Goal: Information Seeking & Learning: Learn about a topic

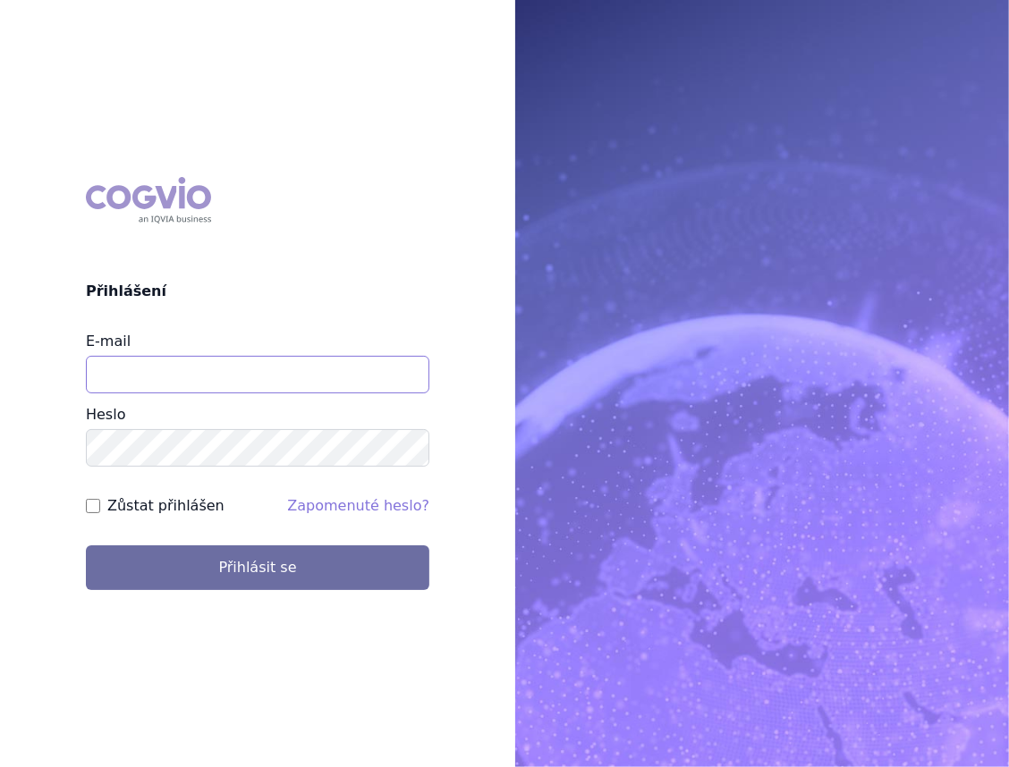
type input "marek_sebrle@accord-healthcare.com"
click at [199, 598] on div "COGVIO Přihlášení E-mail marek_sebrle@accord-healthcare.com Heslo Zůstat přihlá…" at bounding box center [257, 384] width 515 height 442
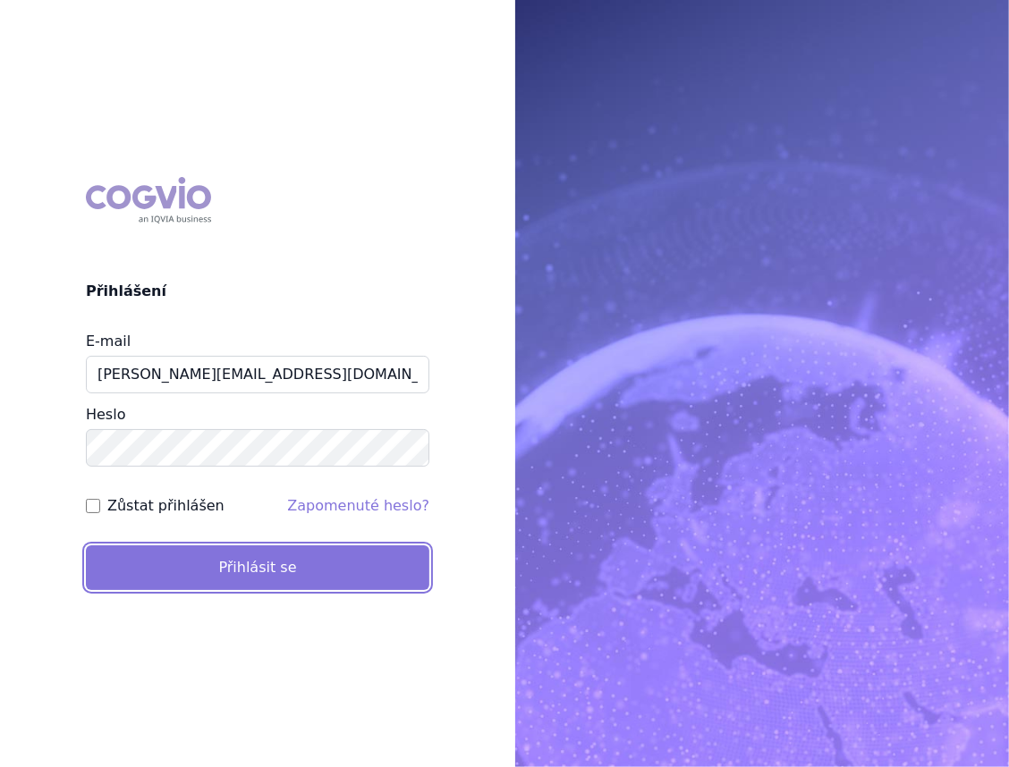
click at [211, 569] on button "Přihlásit se" at bounding box center [257, 568] width 343 height 45
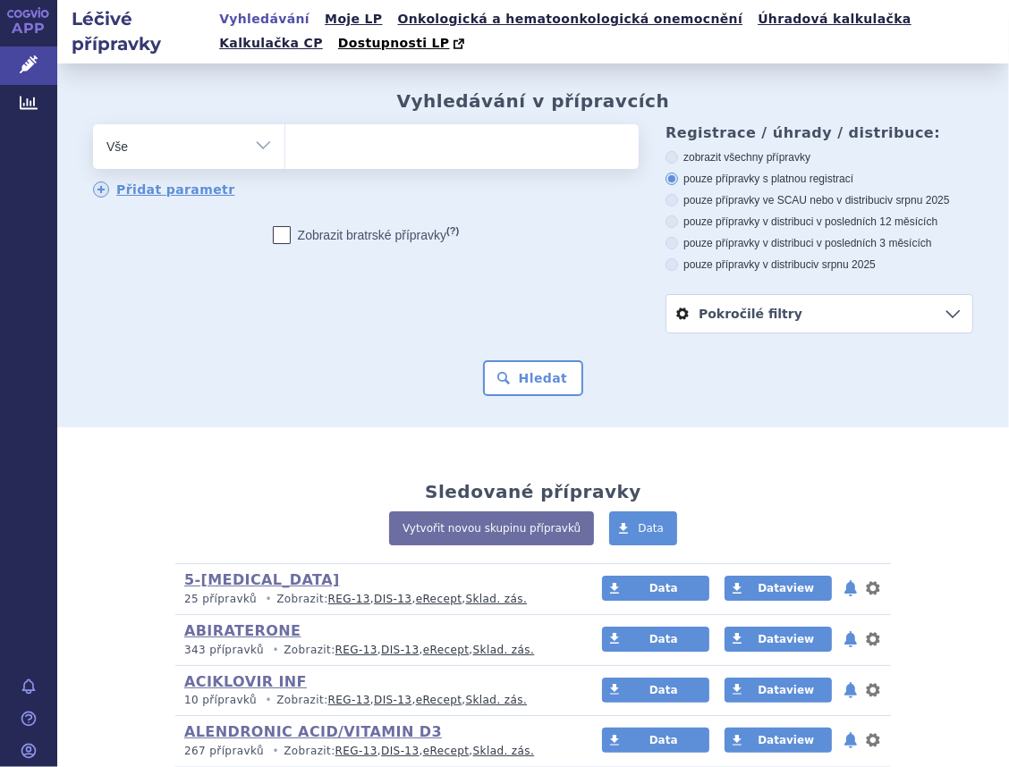
click at [237, 145] on select "Vše Přípravek/SUKL kód MAH VPOIS ATC/Aktivní látka Léková forma Síla" at bounding box center [188, 144] width 191 height 40
click at [93, 126] on select "Vše Přípravek/SUKL kód MAH VPOIS ATC/Aktivní látka Léková forma Síla" at bounding box center [188, 144] width 191 height 40
click at [244, 141] on select "Vše Přípravek/SUKL kód MAH VPOIS ATC/Aktivní látka Léková forma Síla" at bounding box center [188, 144] width 191 height 40
select select "filter-atc-group"
click at [93, 126] on select "Vše Přípravek/SUKL kód MAH VPOIS ATC/Aktivní látka Léková forma Síla" at bounding box center [188, 144] width 191 height 40
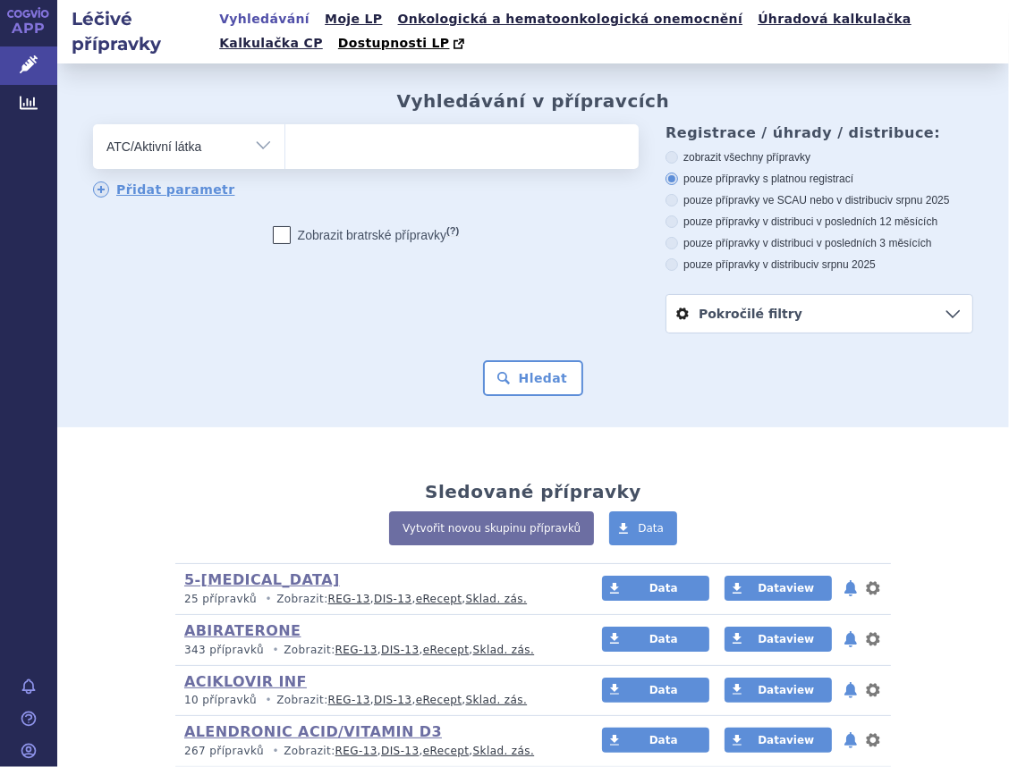
click at [411, 155] on ul at bounding box center [459, 143] width 349 height 38
click at [285, 155] on select at bounding box center [284, 145] width 1 height 45
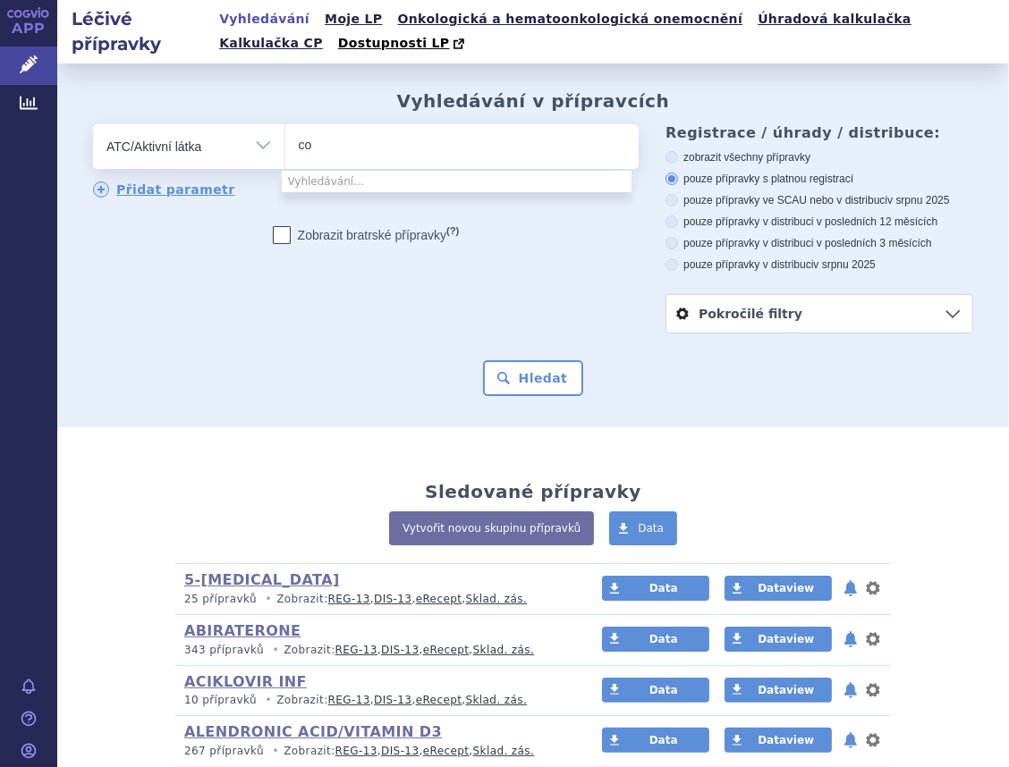
type input "c"
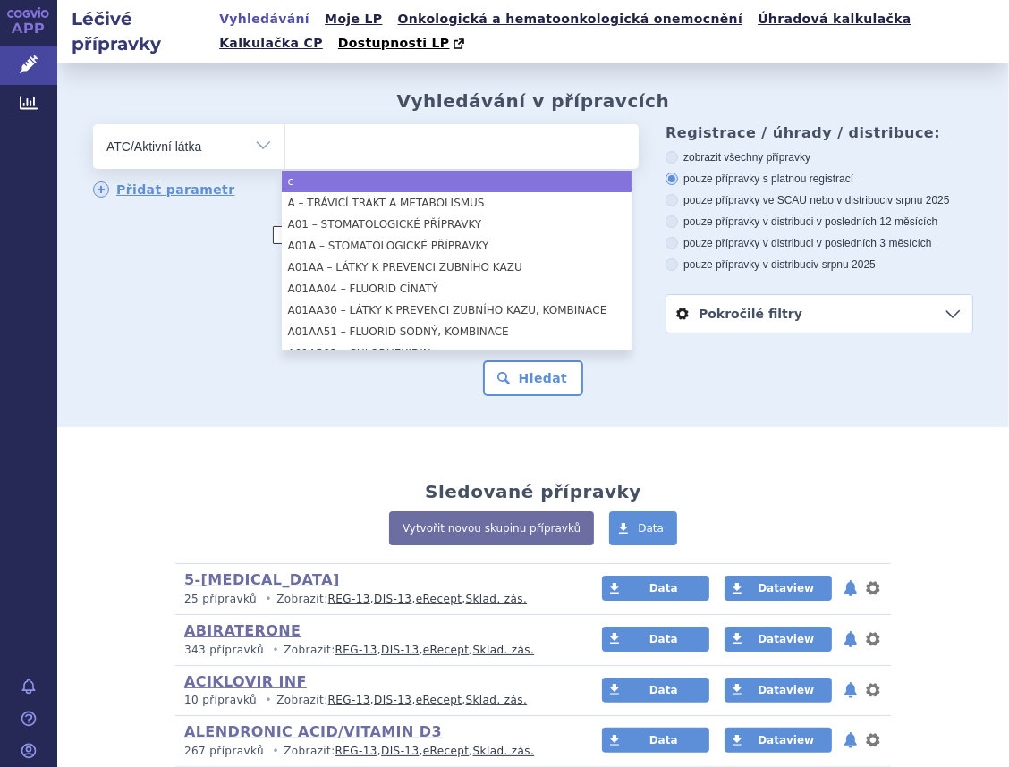
click at [338, 140] on ul at bounding box center [459, 143] width 349 height 38
click at [285, 140] on select at bounding box center [284, 145] width 1 height 45
select select "c"
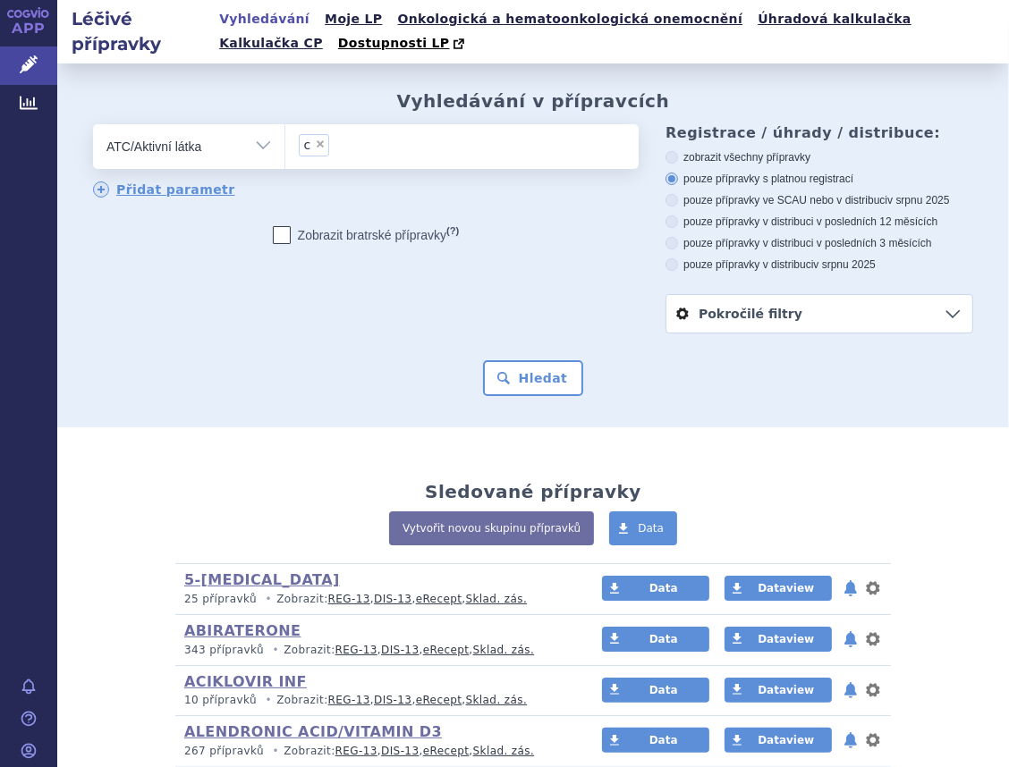
select select
type input "c"
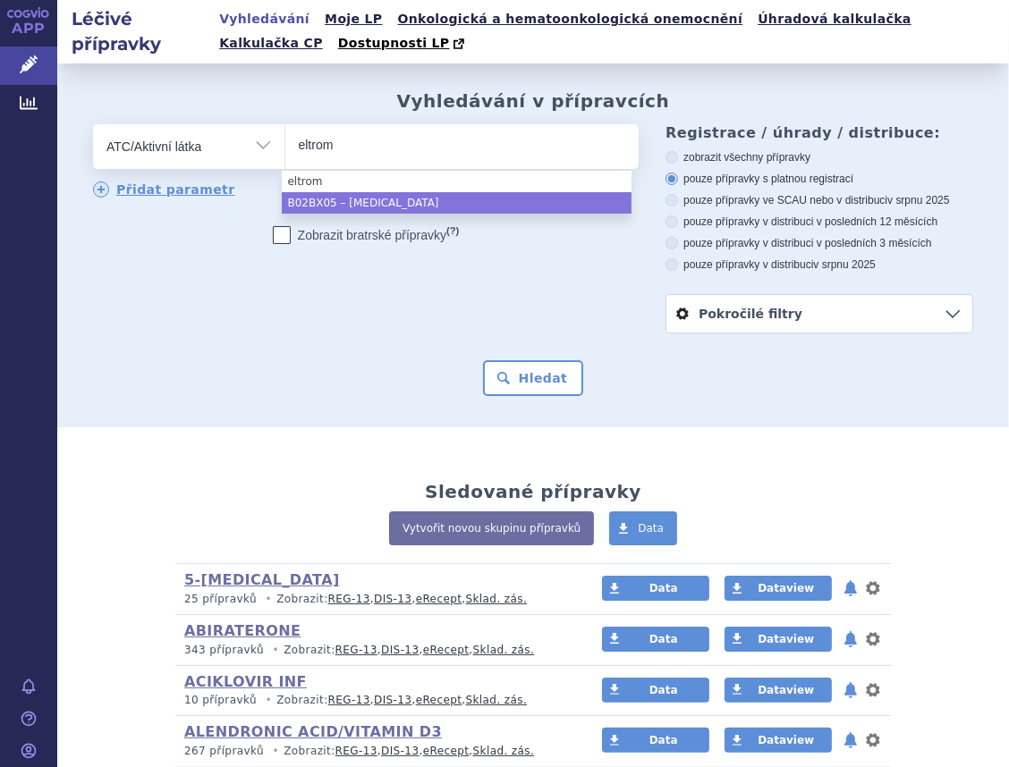
type input "eltrom"
select select "B02BX05"
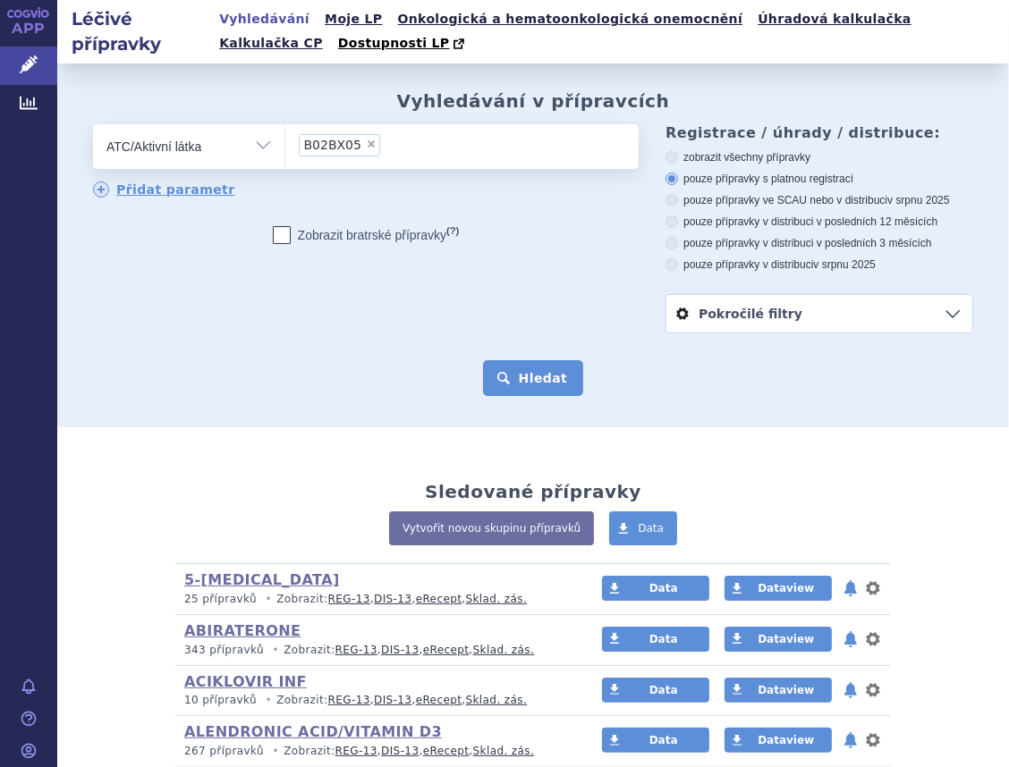
click at [543, 371] on button "Hledat" at bounding box center [533, 378] width 101 height 36
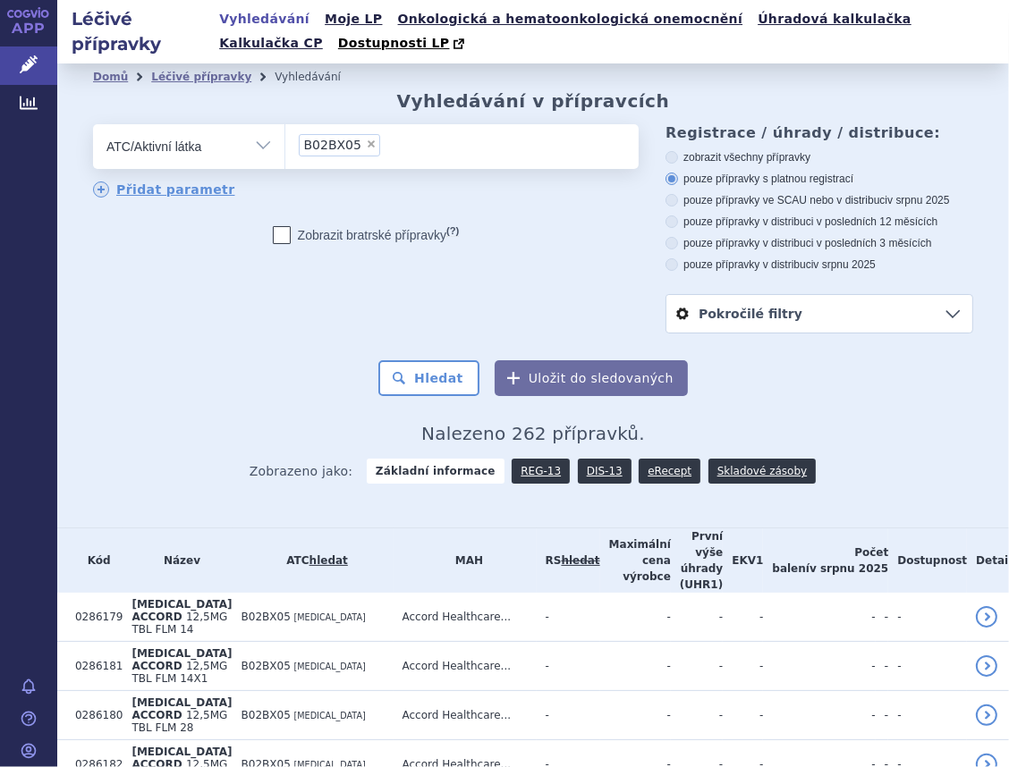
scroll to position [80, 0]
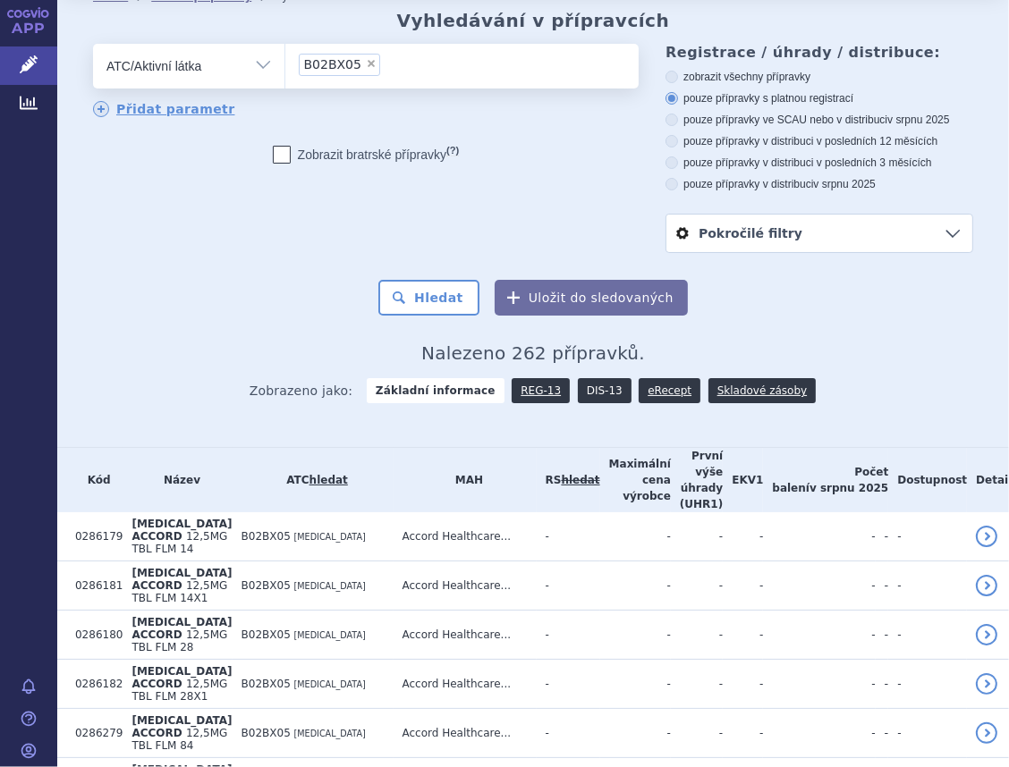
click at [580, 393] on link "DIS-13" at bounding box center [605, 390] width 54 height 25
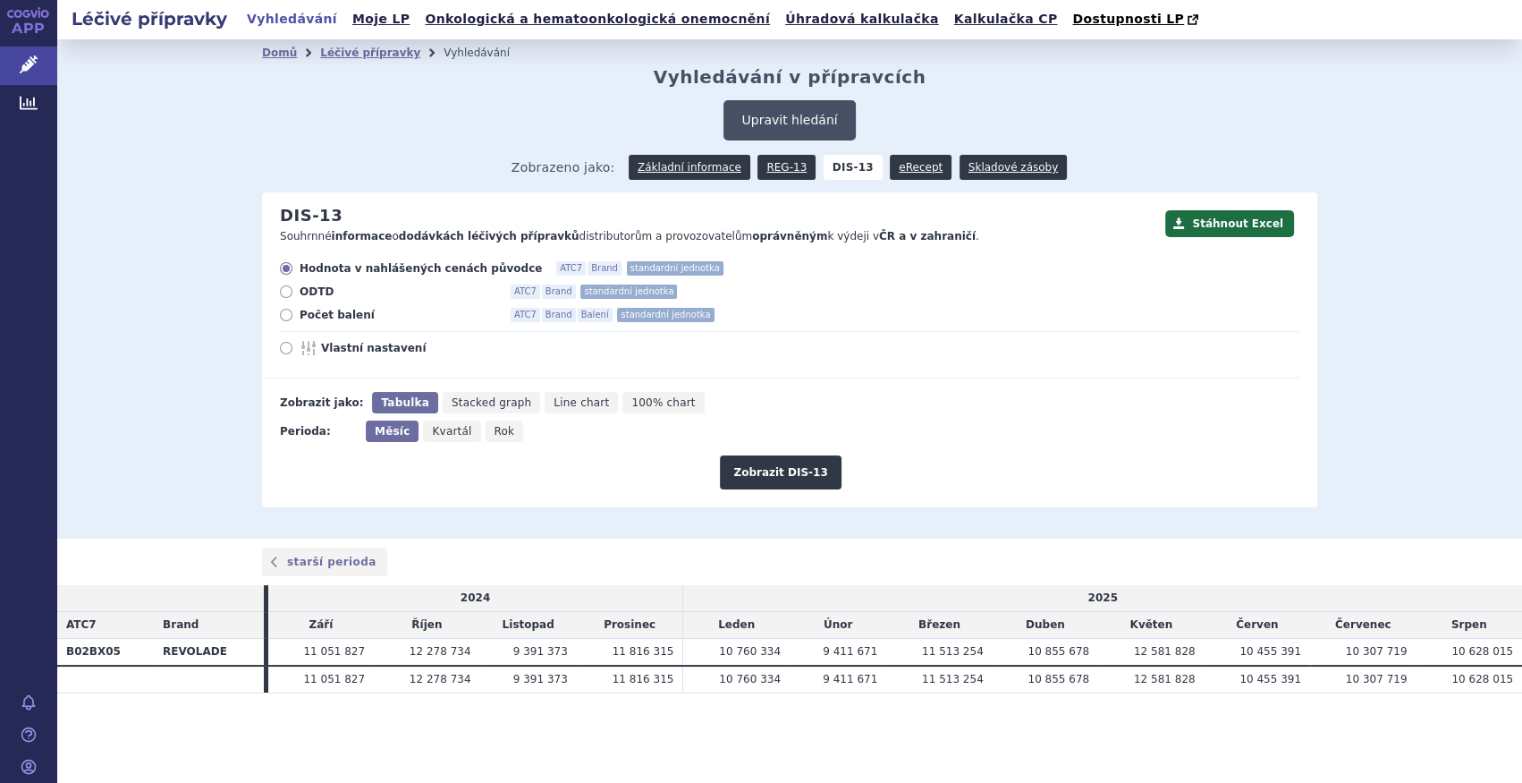
click at [808, 122] on button "Upravit hledání" at bounding box center [789, 120] width 131 height 40
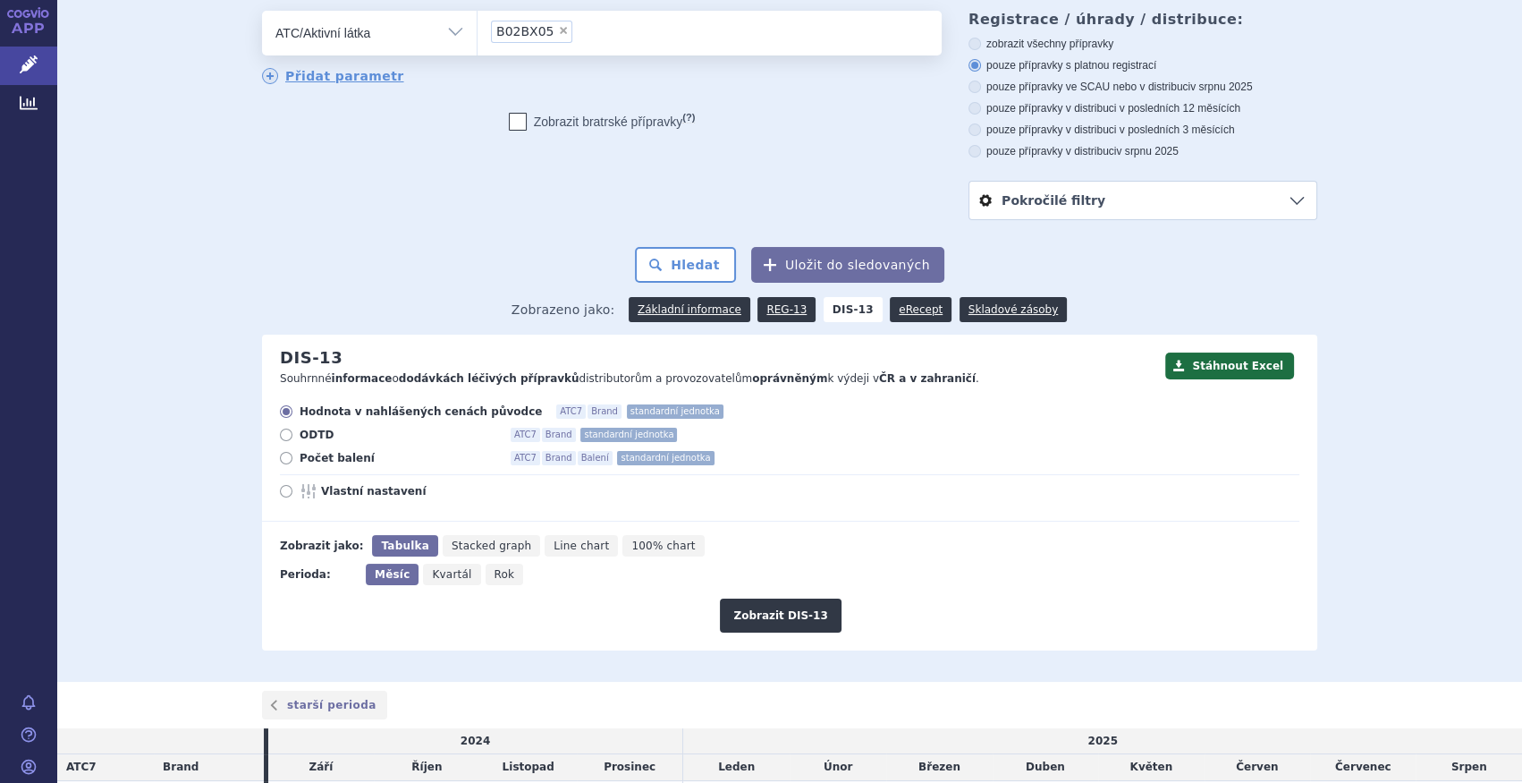
scroll to position [215, 0]
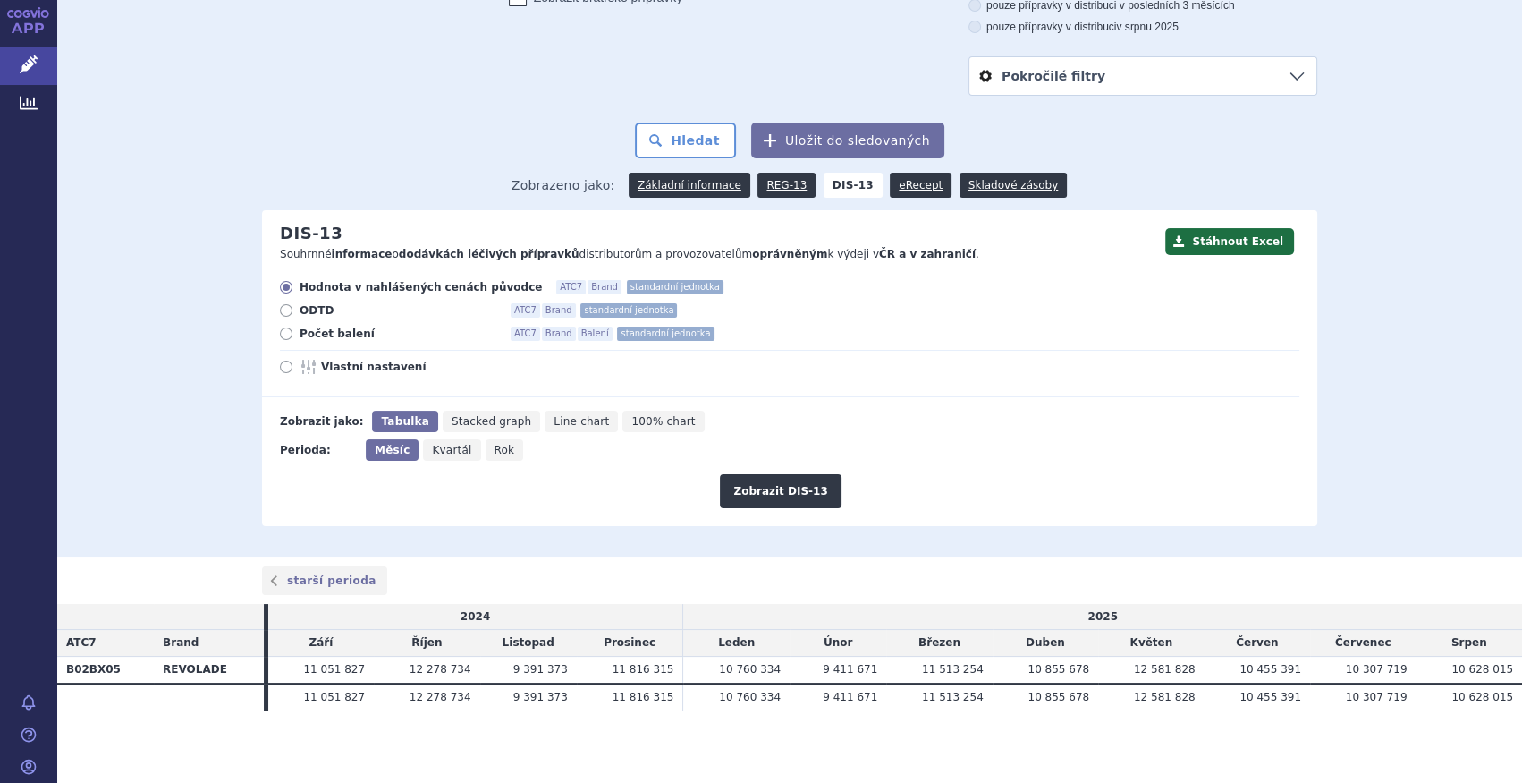
click at [325, 332] on span "Počet balení" at bounding box center [398, 333] width 197 height 14
click at [293, 332] on input "Počet balení ATC7 Brand Balení standardní jednotka" at bounding box center [288, 336] width 12 height 12
radio input "true"
click at [815, 497] on button "Zobrazit DIS-13" at bounding box center [780, 491] width 121 height 34
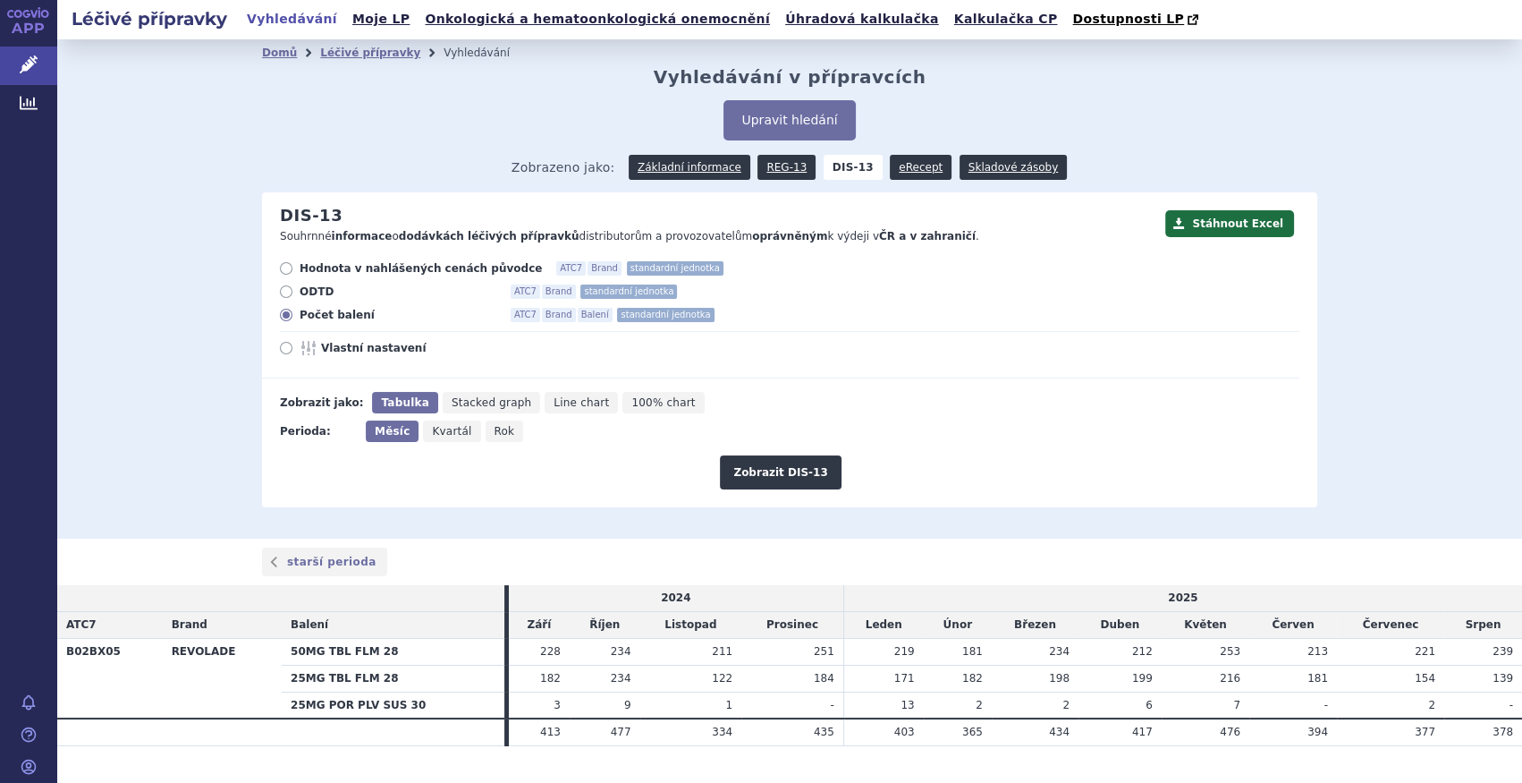
drag, startPoint x: 114, startPoint y: 420, endPoint x: 101, endPoint y: 418, distance: 13.7
click at [106, 419] on div "Domů Léčivé přípravky Vyhledávání Vyhledávání v přípravcích Upravit hledání ods…" at bounding box center [789, 288] width 1465 height 499
click at [1055, 336] on div "Hodnota v nahlášených cenách původce ATC7 Brand standardní jednotka ODTD ATC7 B…" at bounding box center [781, 319] width 1038 height 117
click at [782, 473] on button "Zobrazit DIS-13" at bounding box center [780, 472] width 121 height 34
